Goal: Navigation & Orientation: Find specific page/section

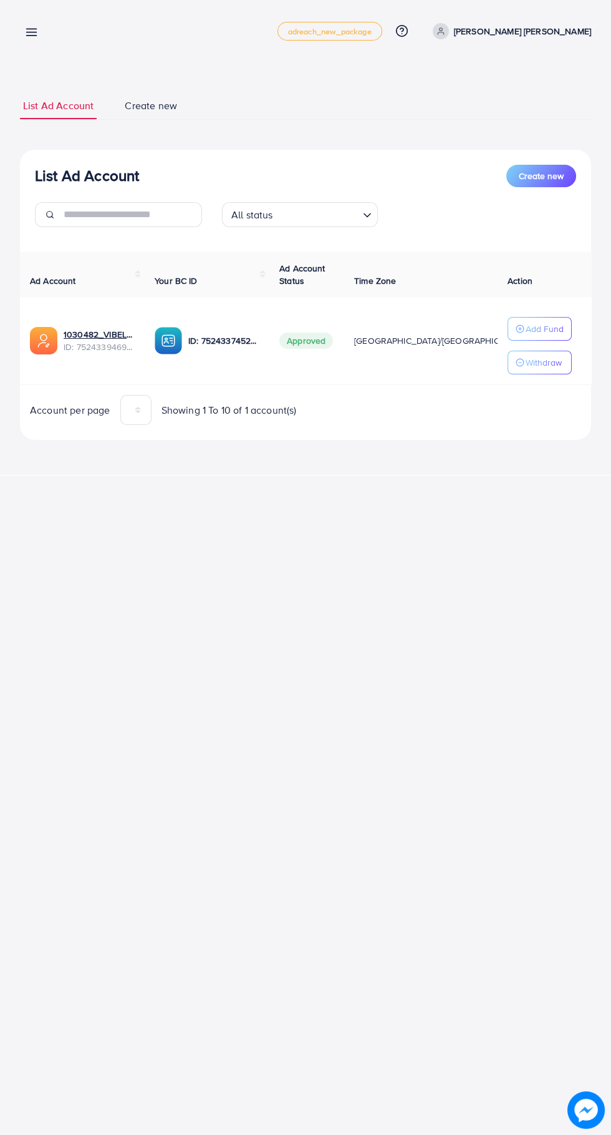
scroll to position [0, 25]
click at [22, 27] on link at bounding box center [29, 32] width 18 height 16
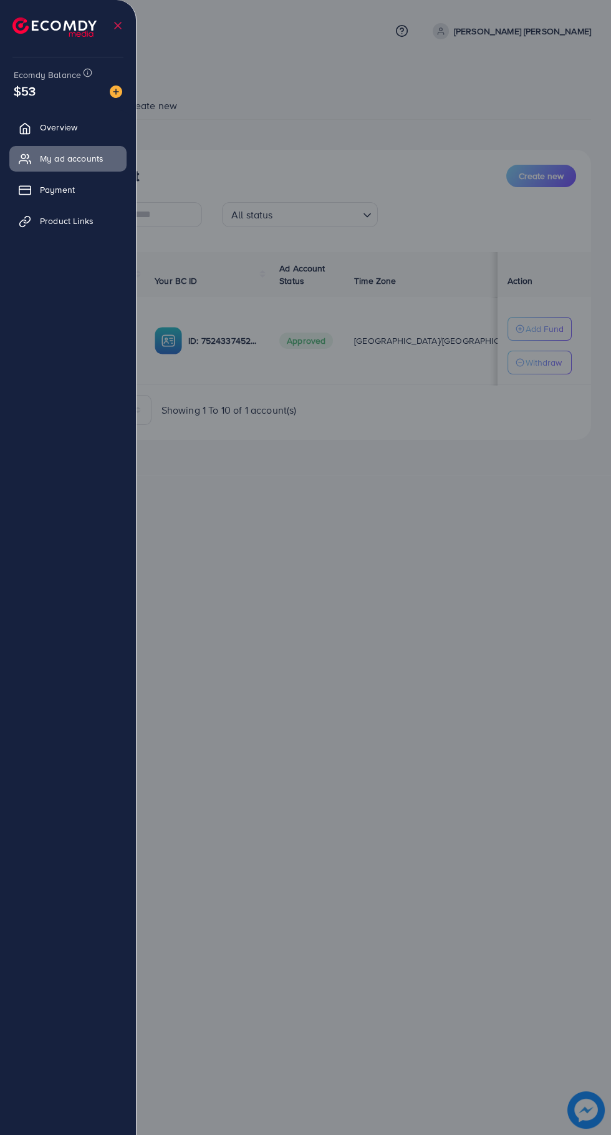
click at [26, 30] on img at bounding box center [54, 26] width 84 height 19
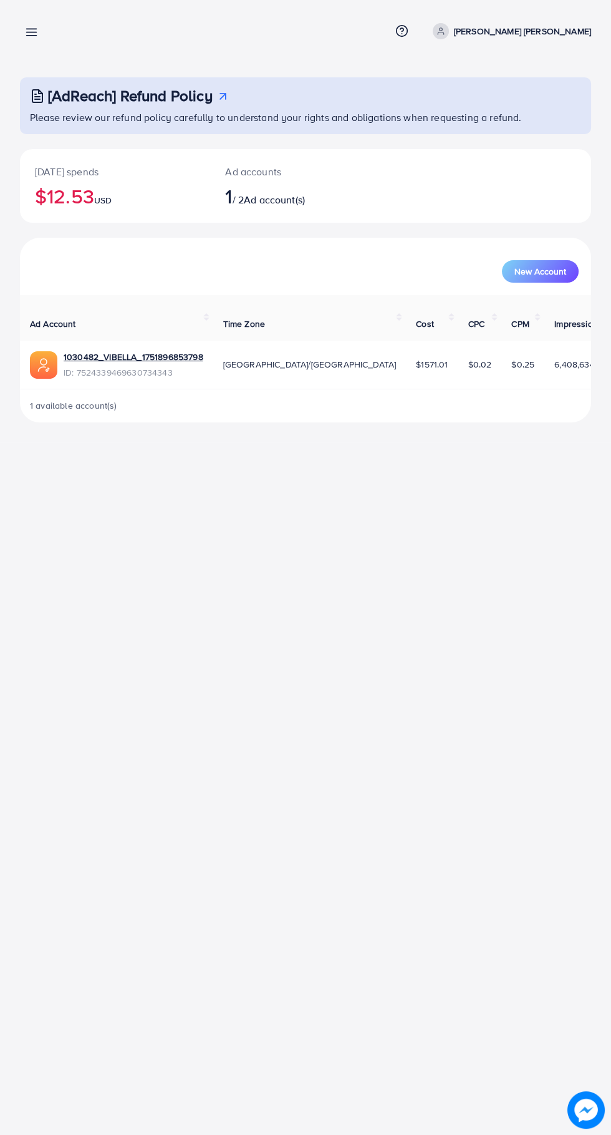
click at [31, 32] on line at bounding box center [32, 32] width 10 height 0
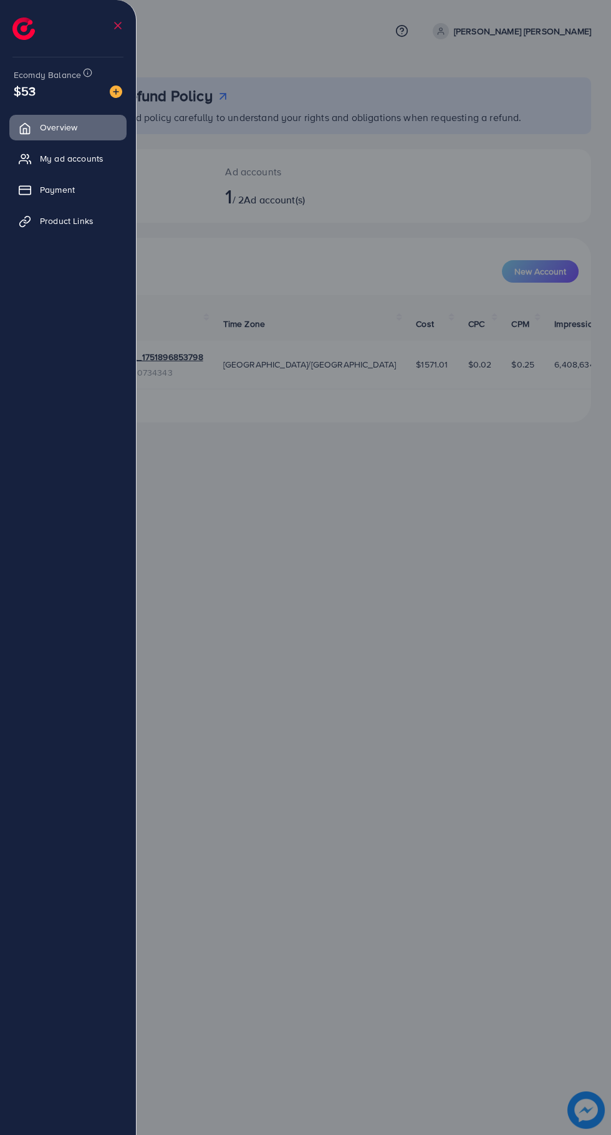
click at [20, 154] on link "My ad accounts" at bounding box center [67, 158] width 117 height 25
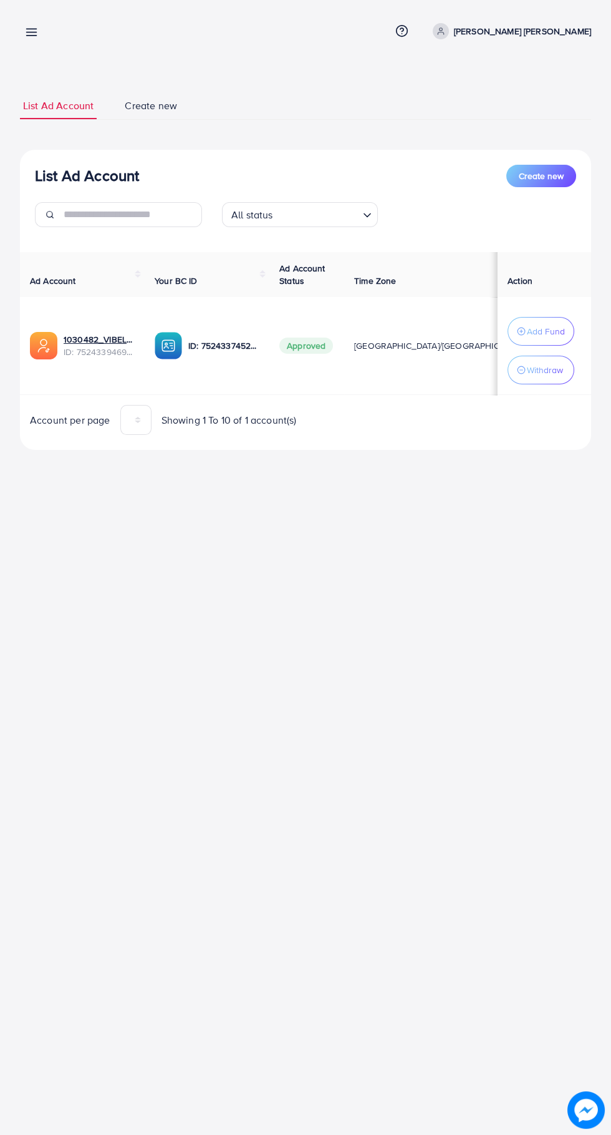
click at [308, 1132] on div "**********" at bounding box center [305, 567] width 611 height 1135
